Goal: Task Accomplishment & Management: Complete application form

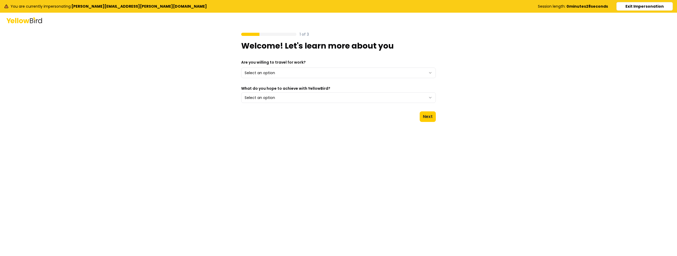
click at [639, 4] on button "Exit Impersonation" at bounding box center [644, 6] width 56 height 8
